Goal: Find specific page/section: Find specific page/section

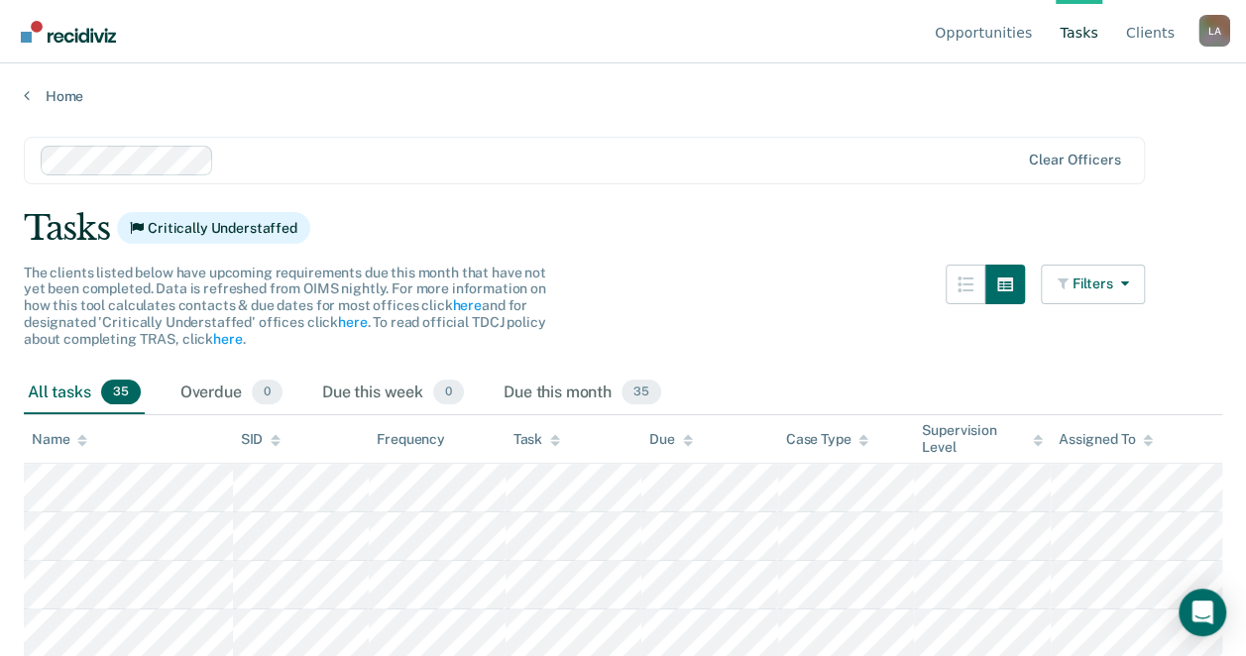
click at [18, 95] on div "Home" at bounding box center [623, 84] width 1246 height 42
click at [33, 97] on link "Home" at bounding box center [623, 96] width 1199 height 18
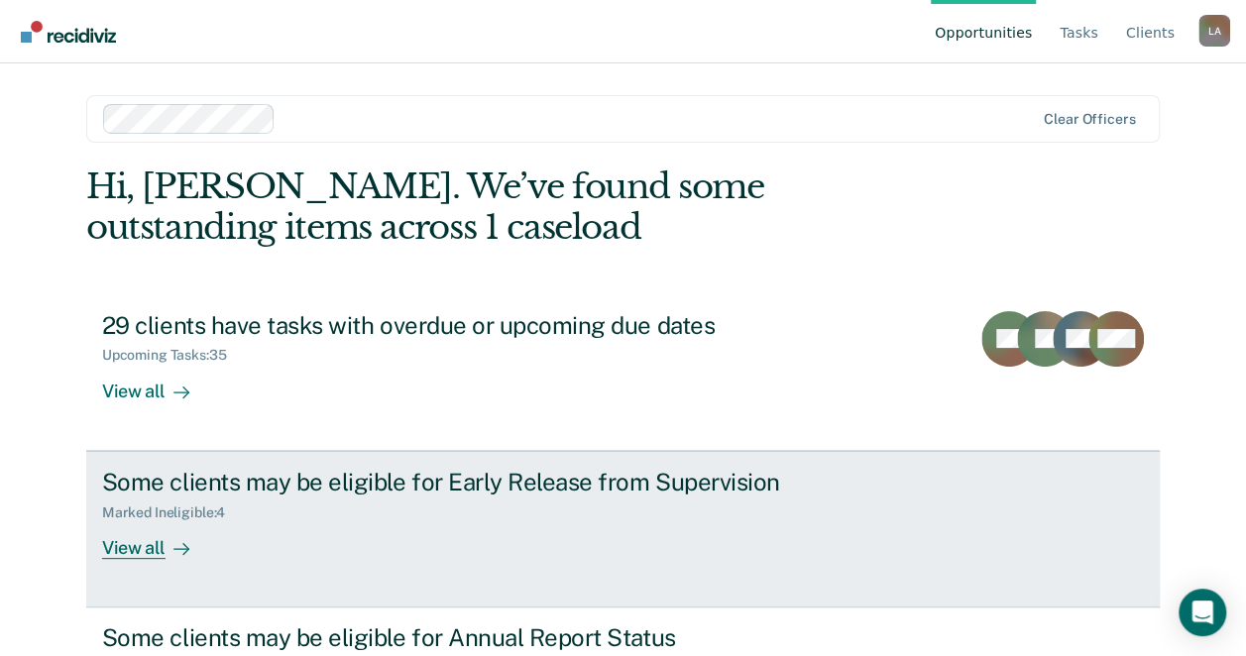
scroll to position [105, 0]
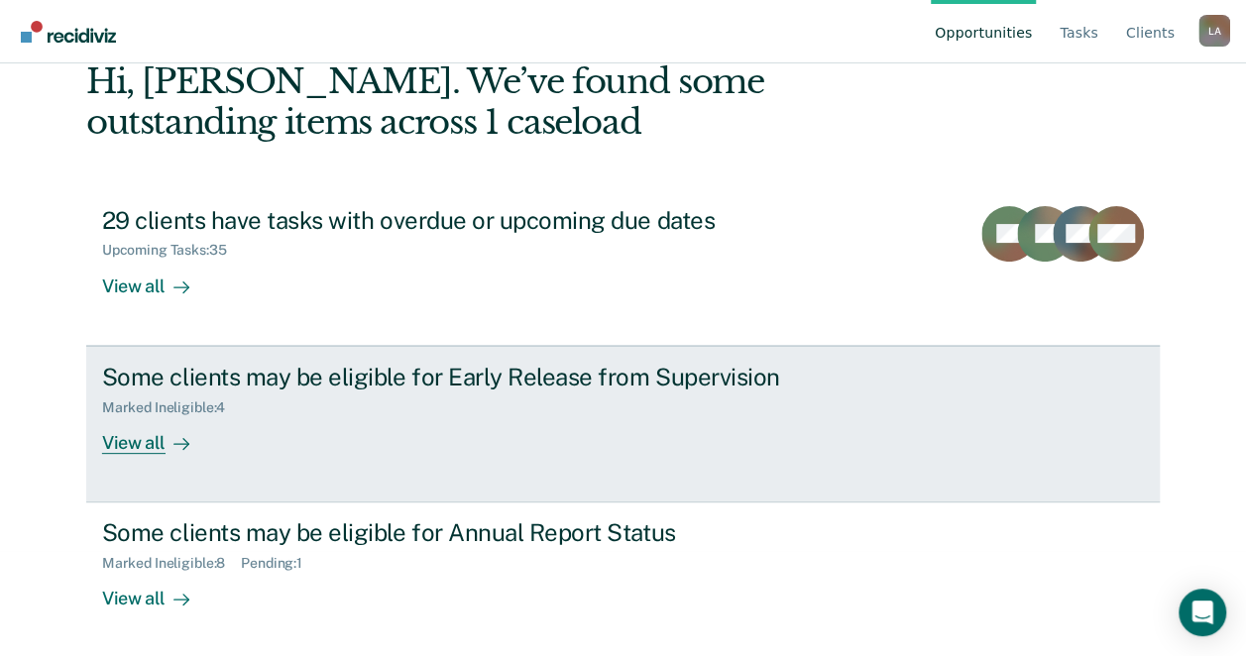
click at [195, 441] on div "View all" at bounding box center [157, 434] width 111 height 39
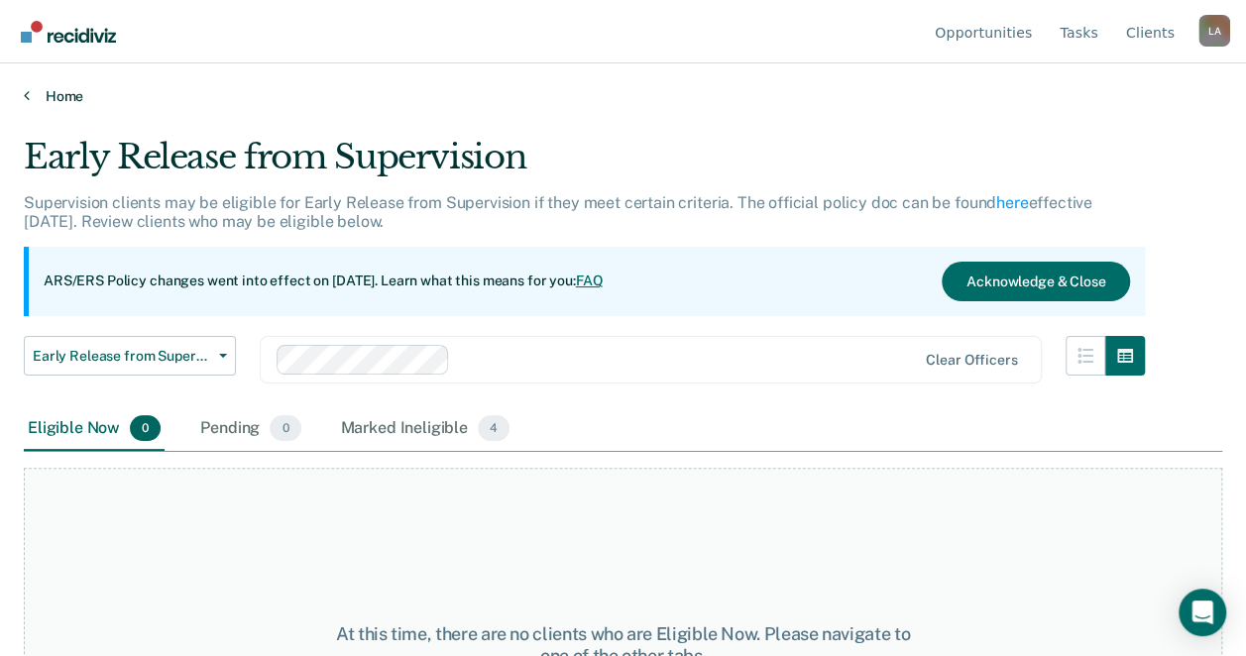
click at [30, 91] on link "Home" at bounding box center [623, 96] width 1199 height 18
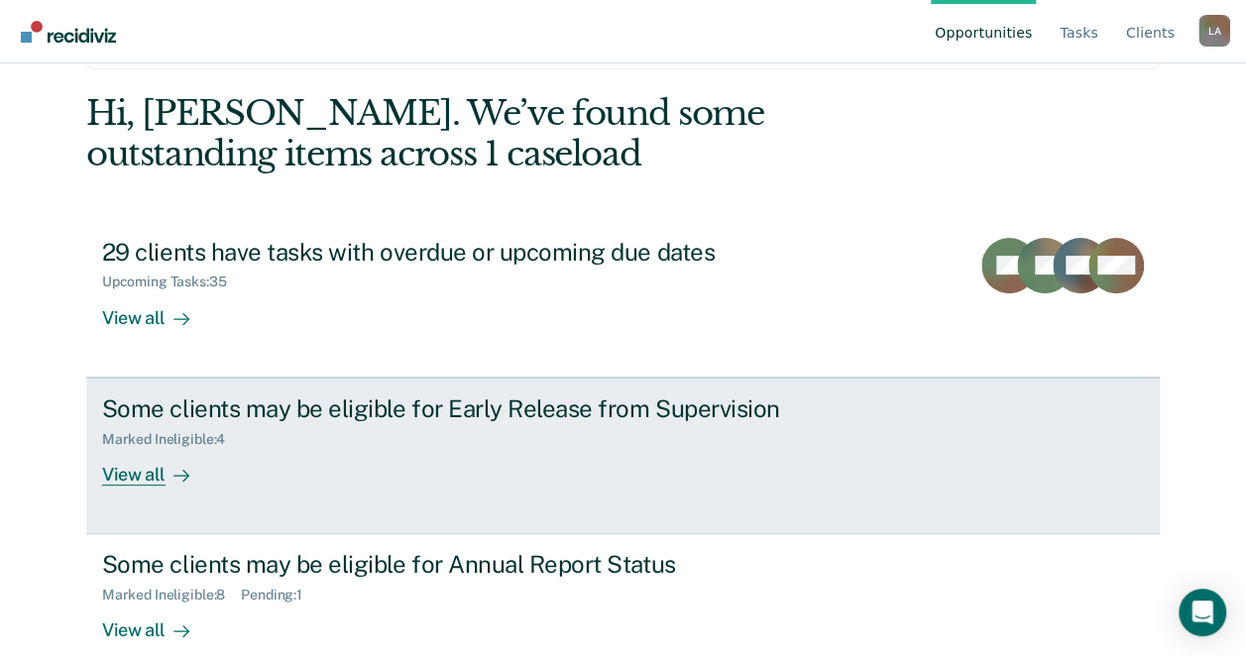
scroll to position [105, 0]
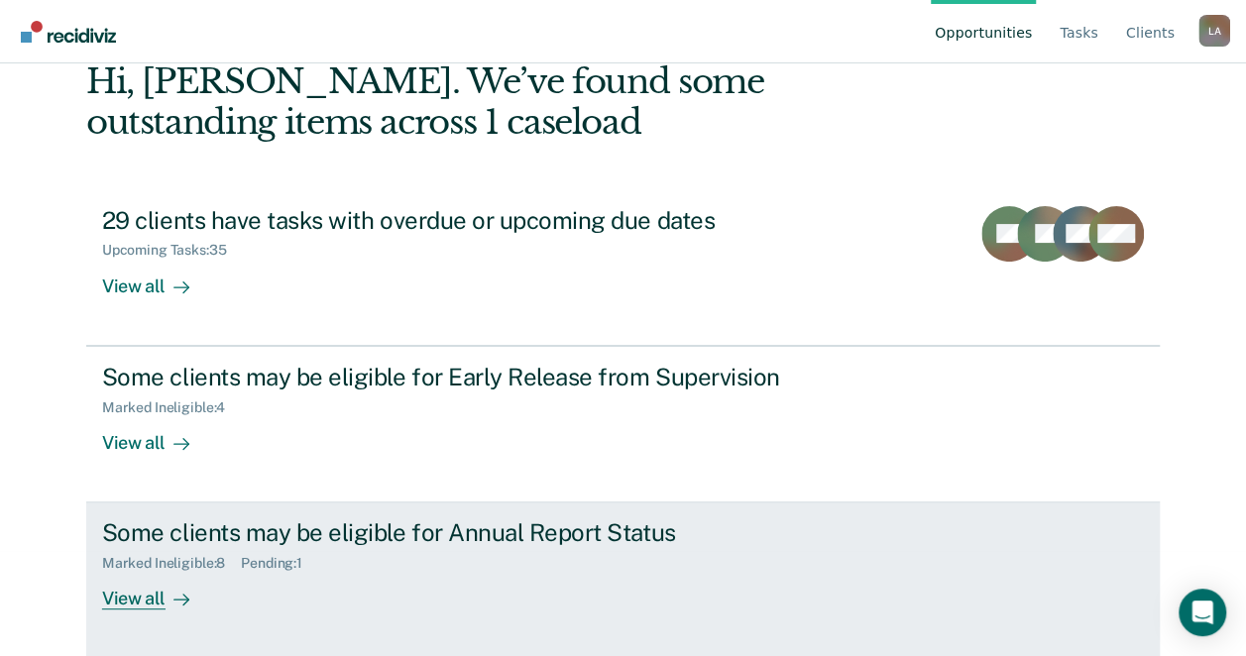
click at [343, 577] on div "Some clients may be eligible for Annual Report Status Marked Ineligible : 8 Pen…" at bounding box center [474, 564] width 744 height 91
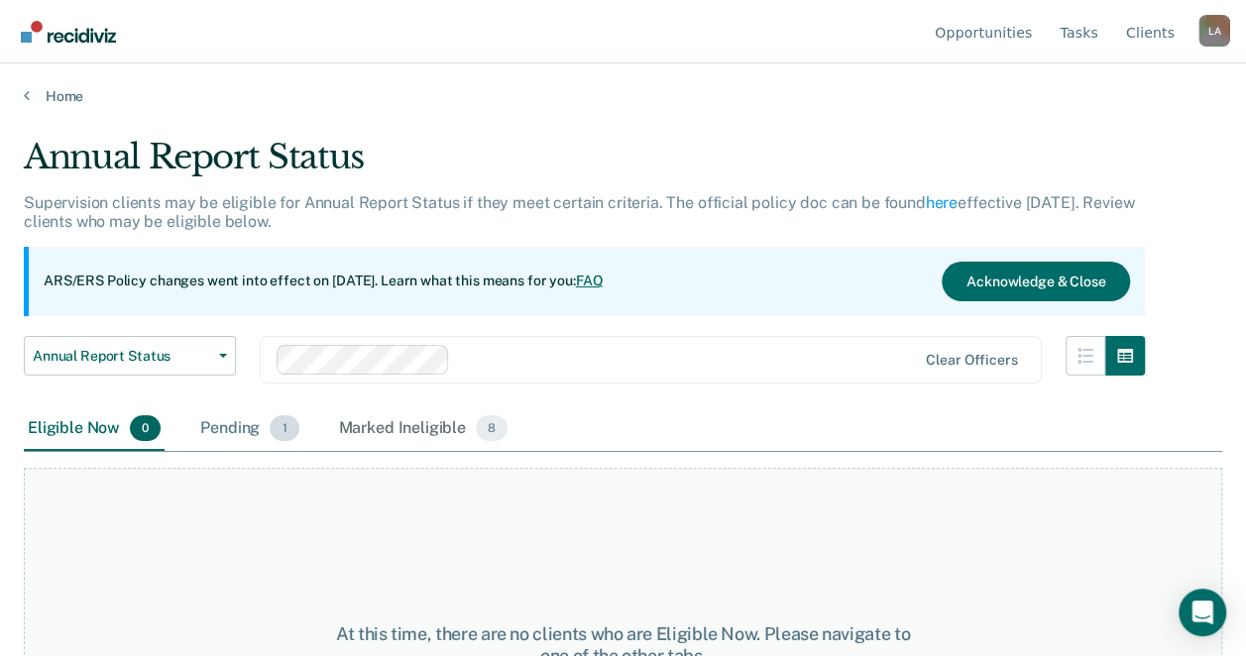
click at [234, 419] on div "Pending 1" at bounding box center [249, 429] width 106 height 44
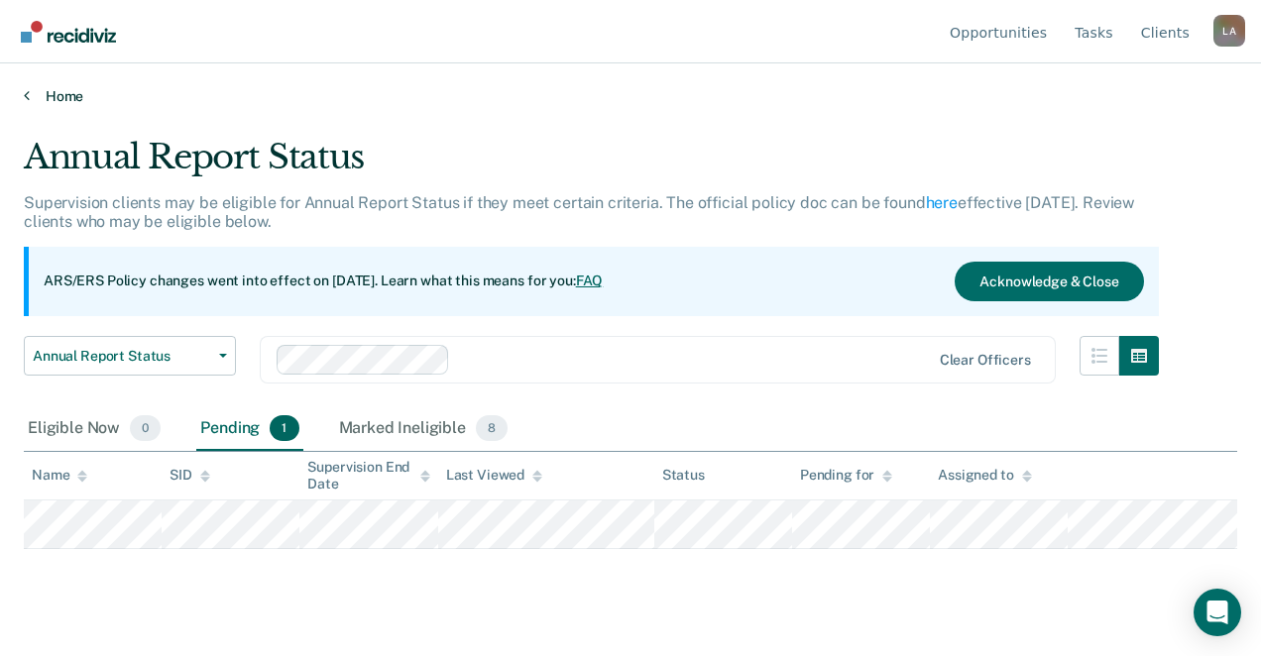
click at [27, 89] on icon at bounding box center [27, 95] width 6 height 16
